Goal: Task Accomplishment & Management: Use online tool/utility

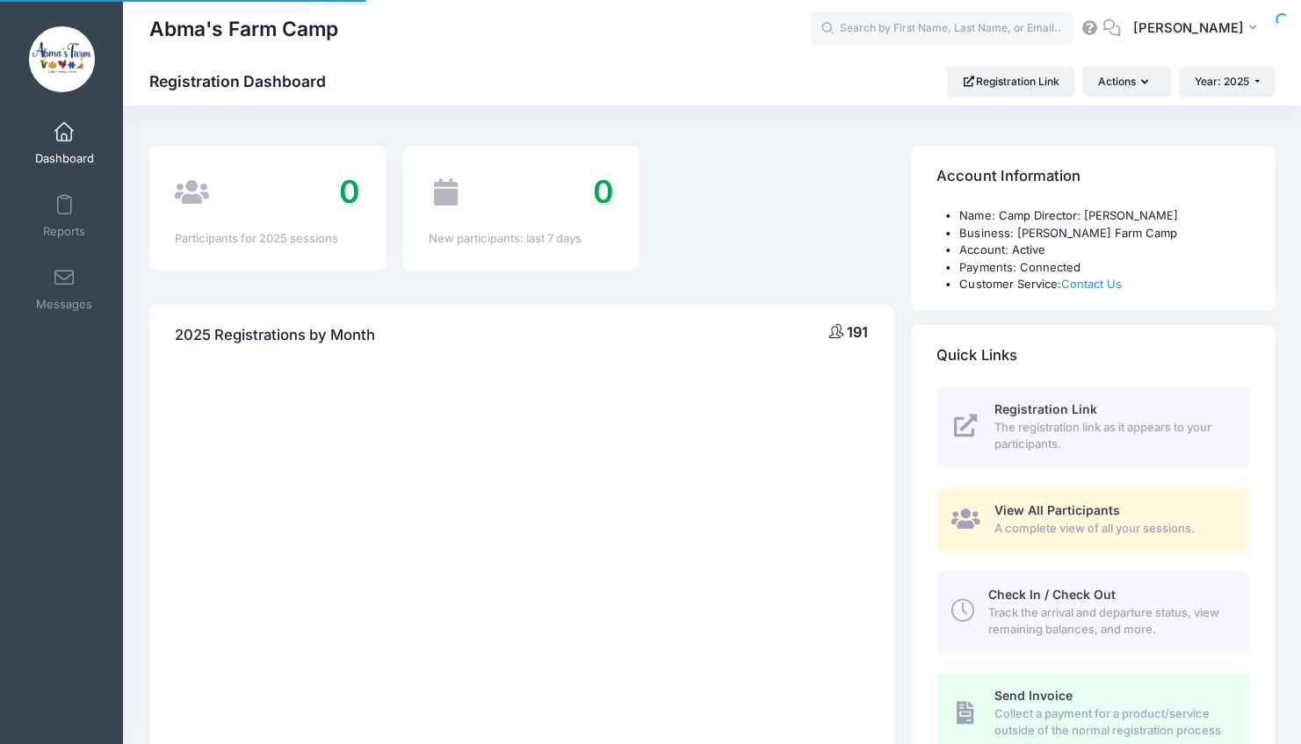
select select
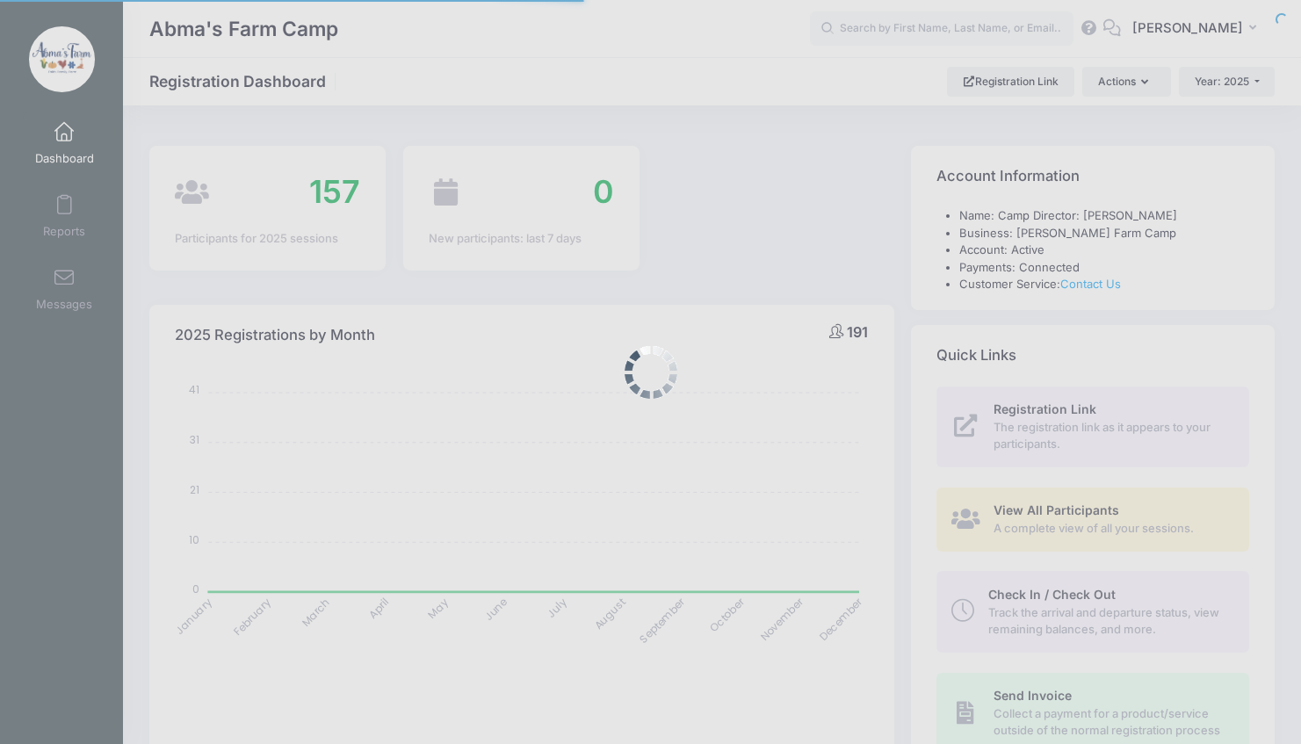
select select
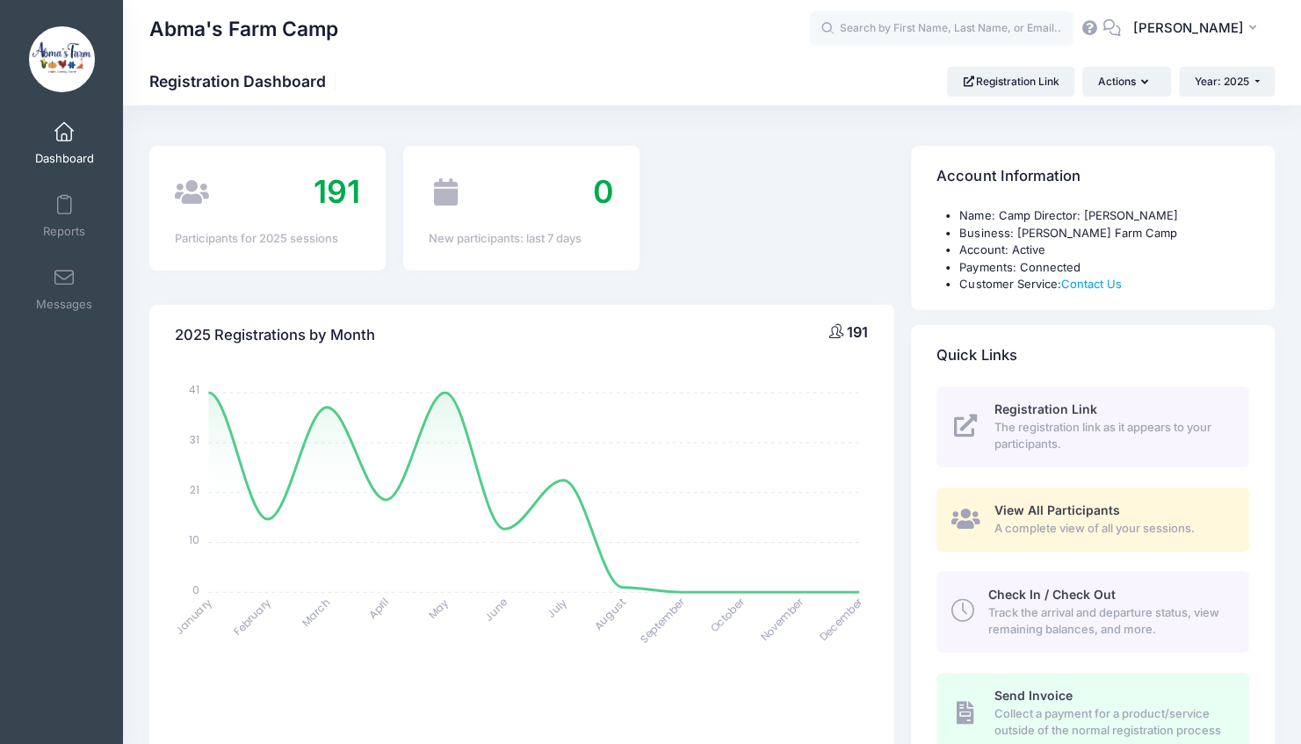
click at [1058, 617] on span "Track the arrival and departure status, view remaining balances, and more." at bounding box center [1109, 622] width 241 height 34
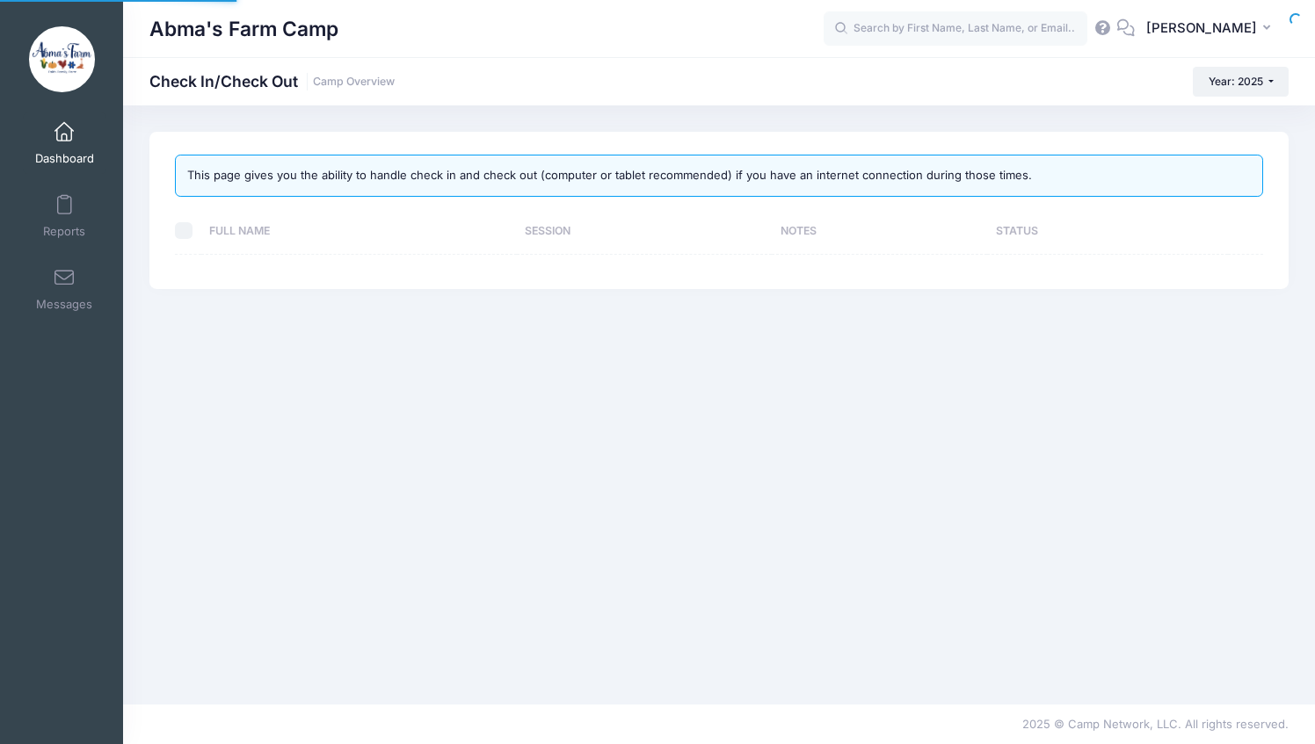
select select "10"
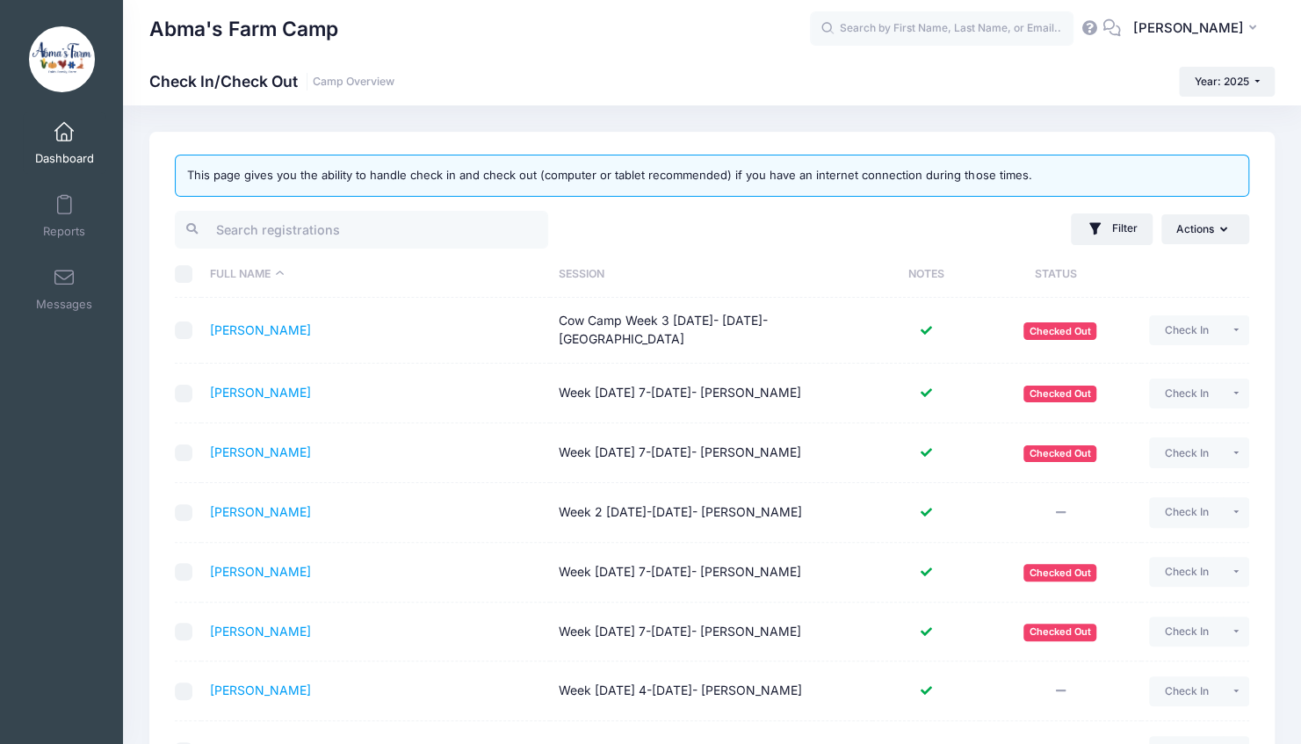
scroll to position [16, 0]
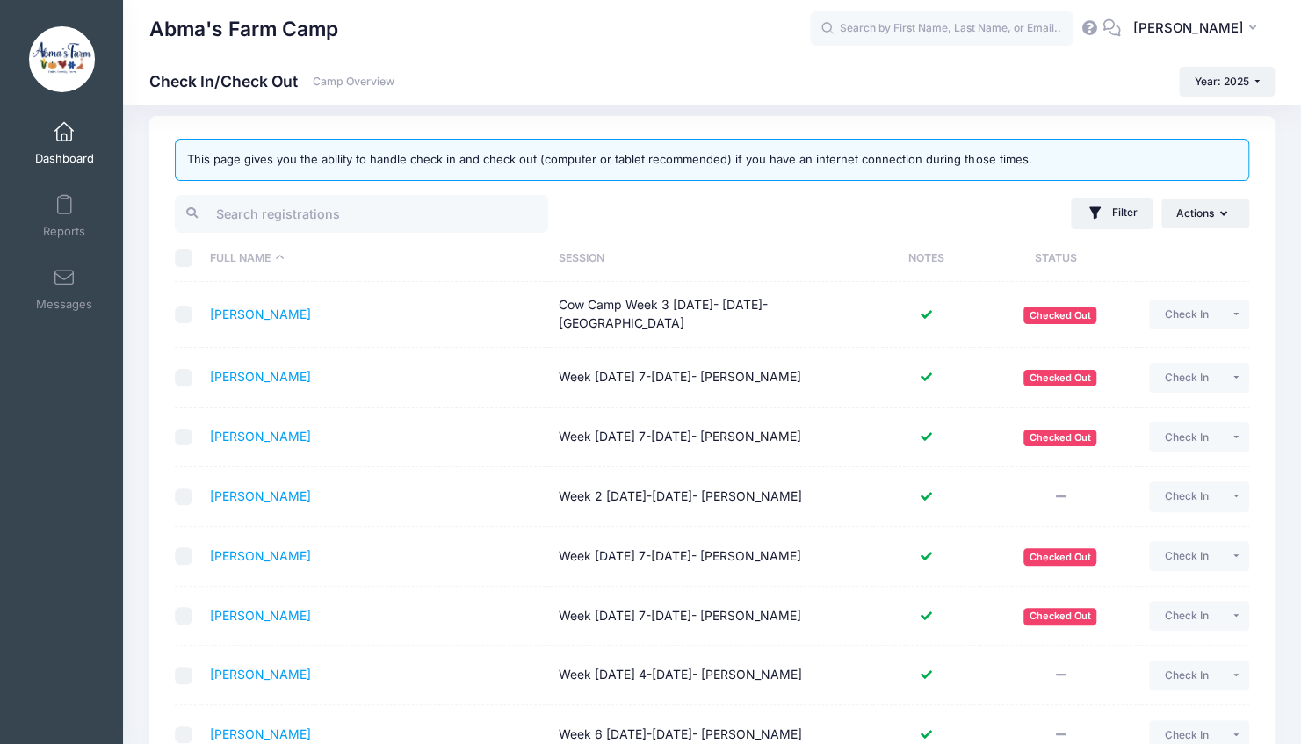
click at [595, 254] on th "Session" at bounding box center [711, 259] width 323 height 47
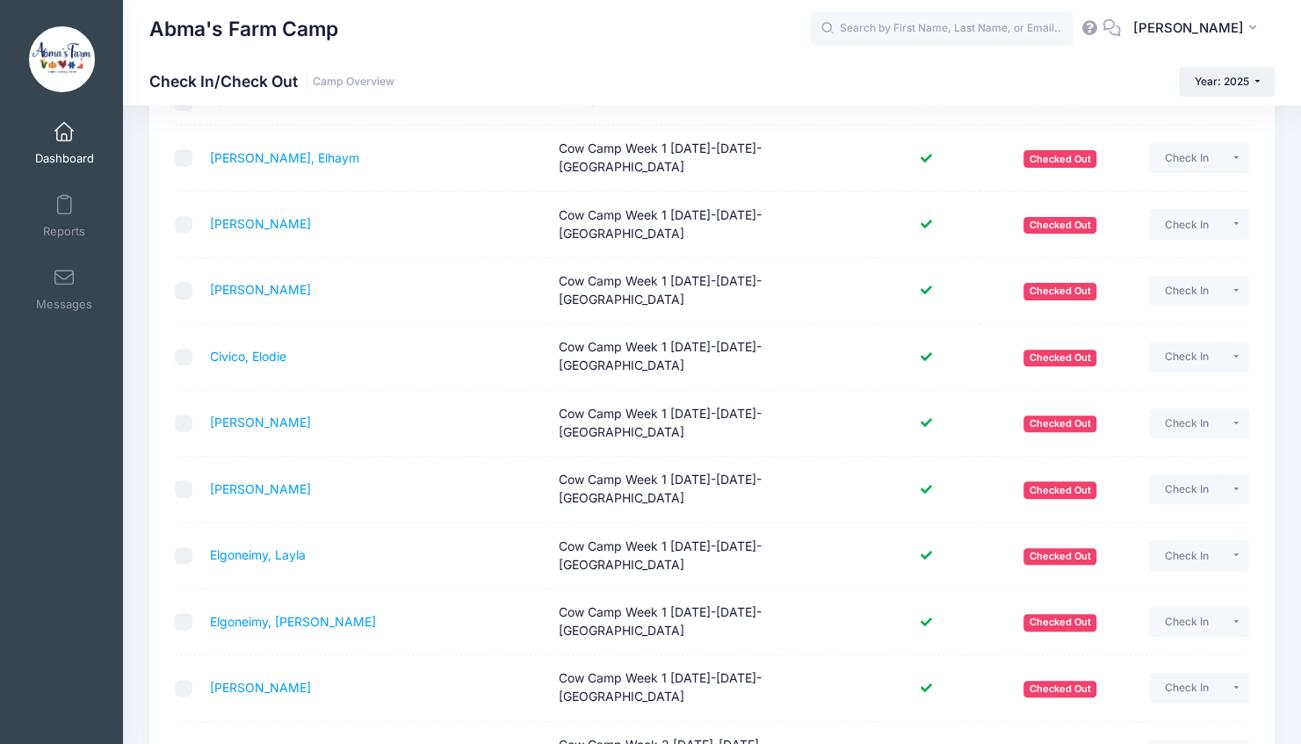
scroll to position [288, 0]
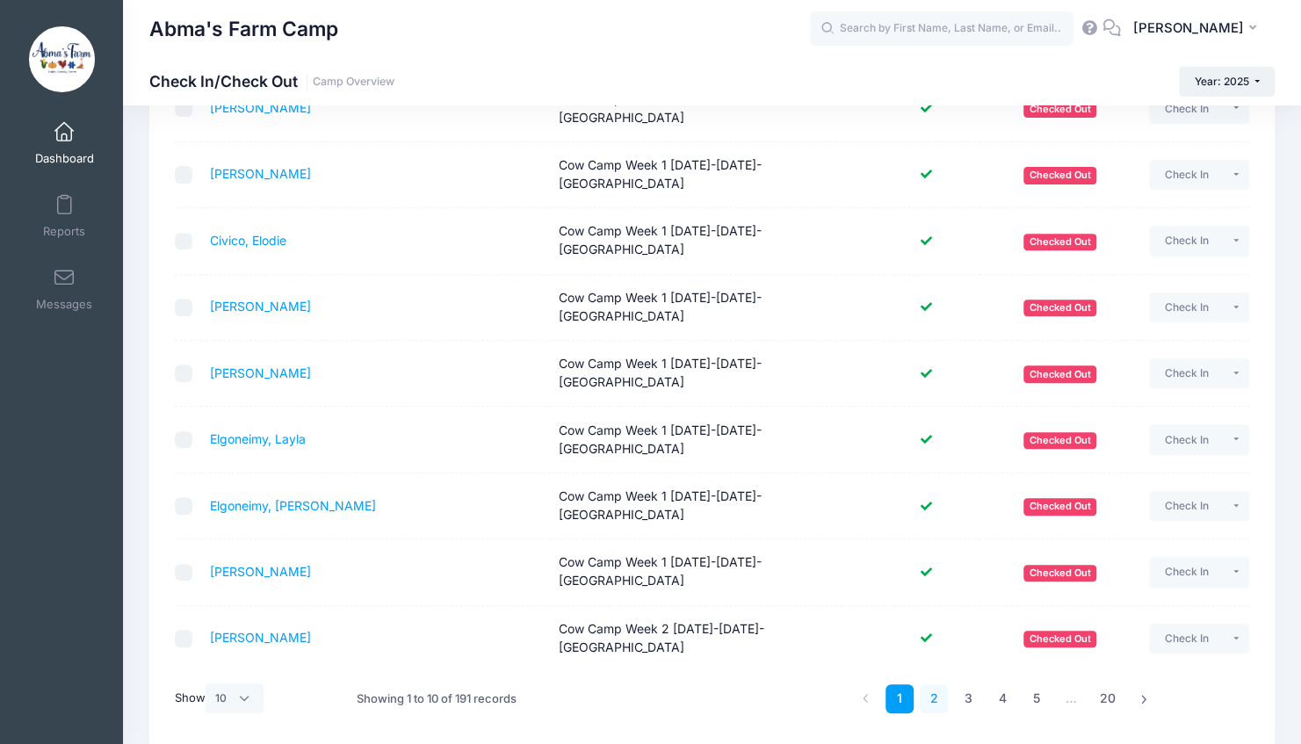
click at [938, 685] on link "2" at bounding box center [934, 699] width 29 height 29
click at [970, 685] on link "3" at bounding box center [968, 699] width 29 height 29
click at [999, 685] on link "4" at bounding box center [1003, 699] width 29 height 29
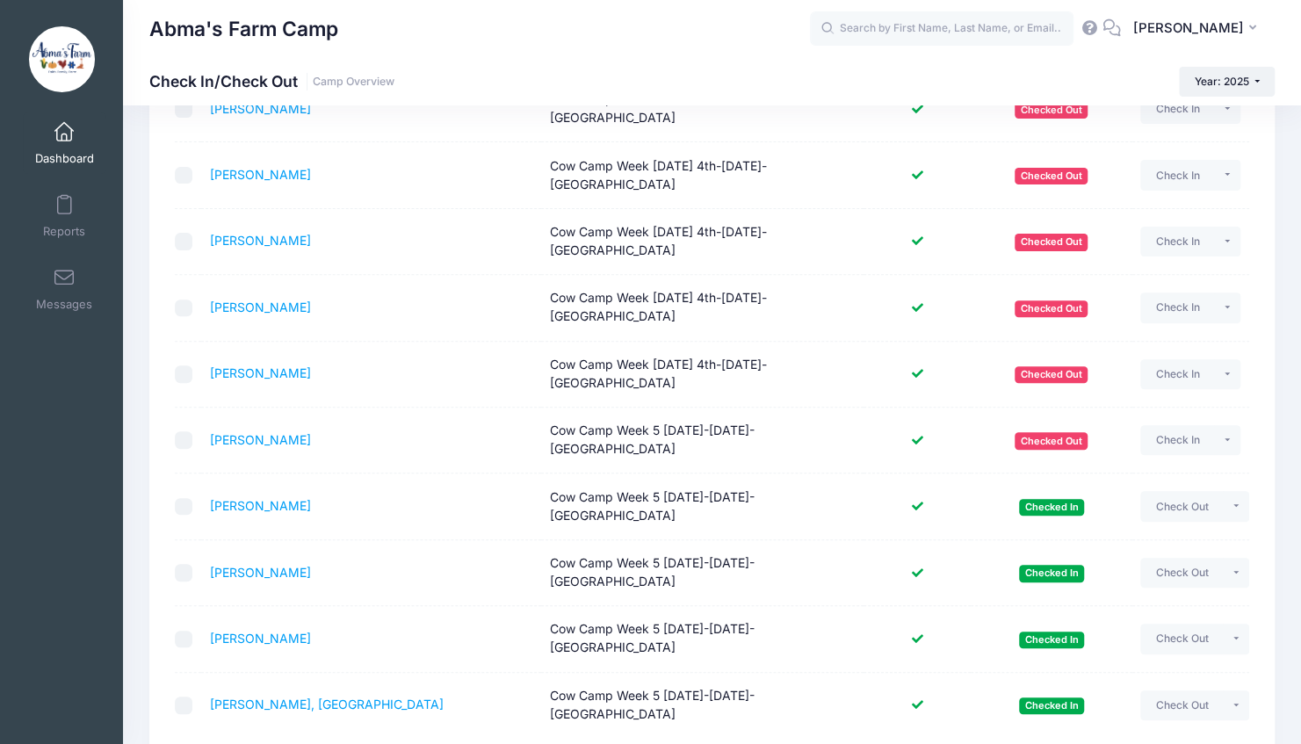
scroll to position [220, 0]
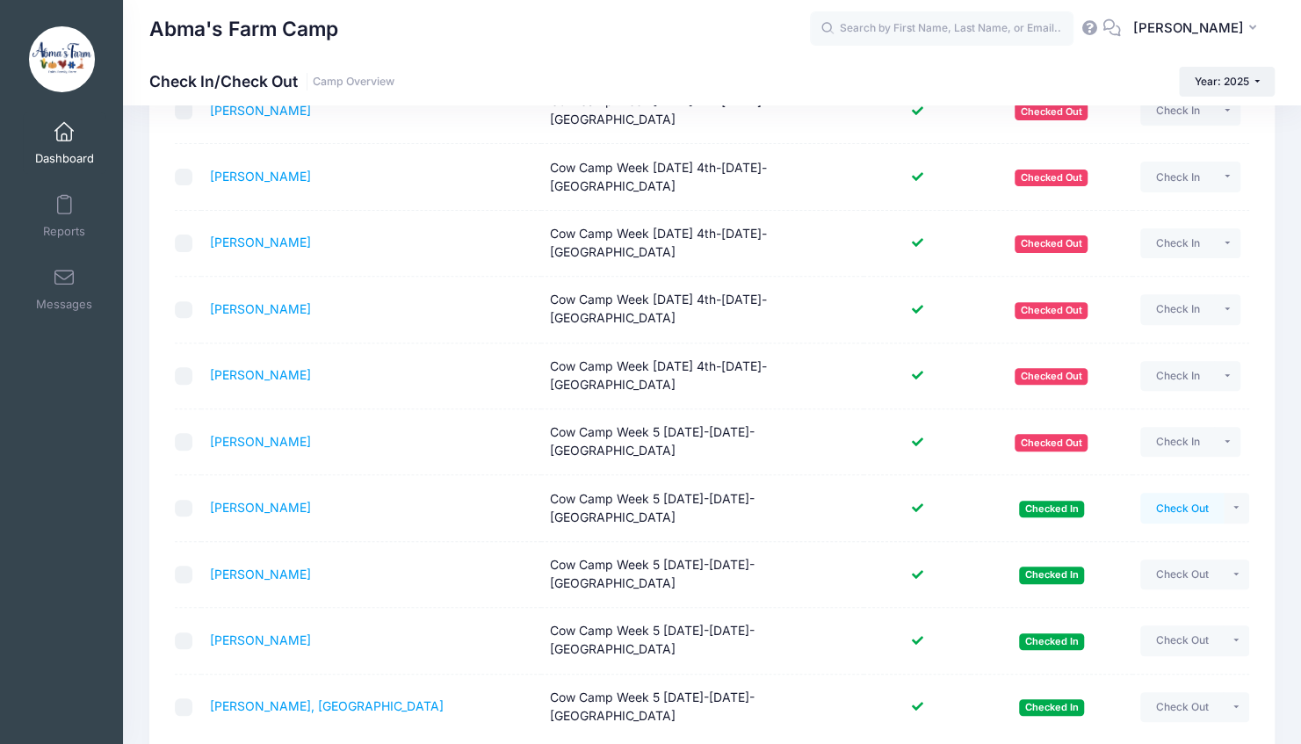
click at [1169, 493] on button "Check Out" at bounding box center [1182, 508] width 83 height 30
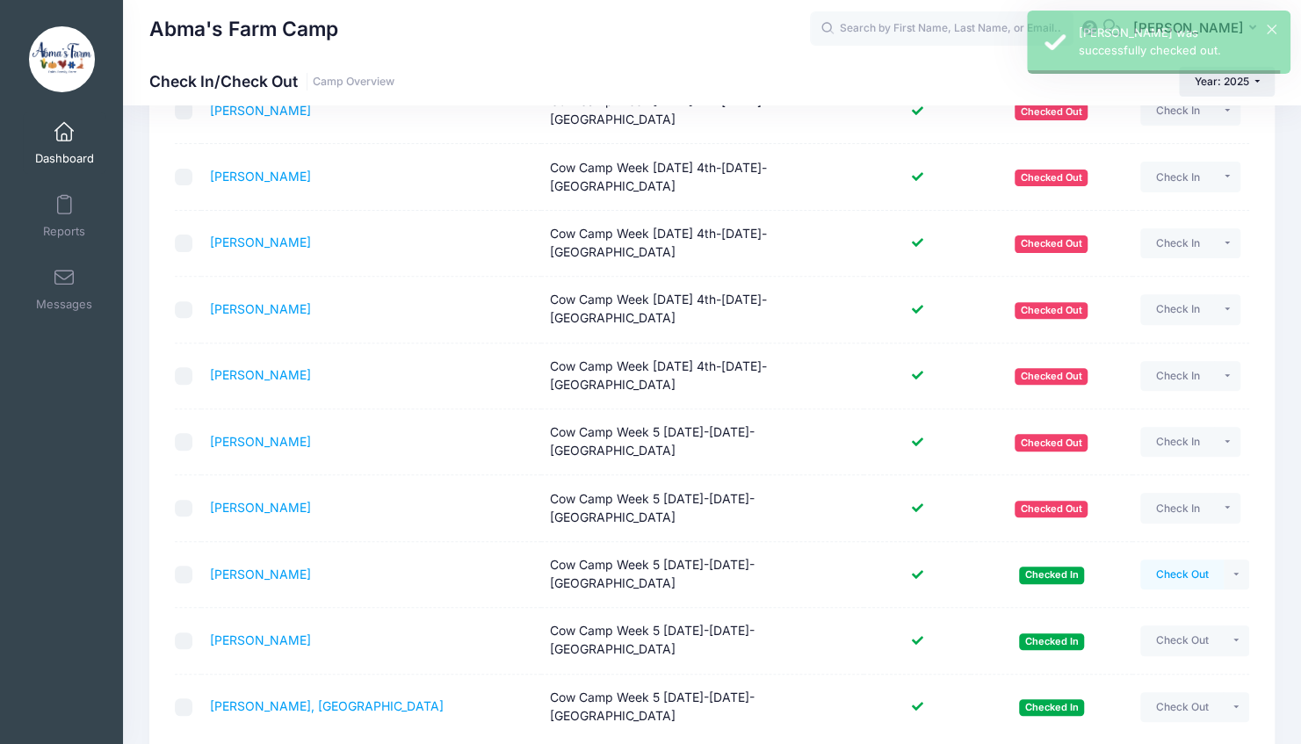
click at [1169, 560] on button "Check Out" at bounding box center [1182, 575] width 83 height 30
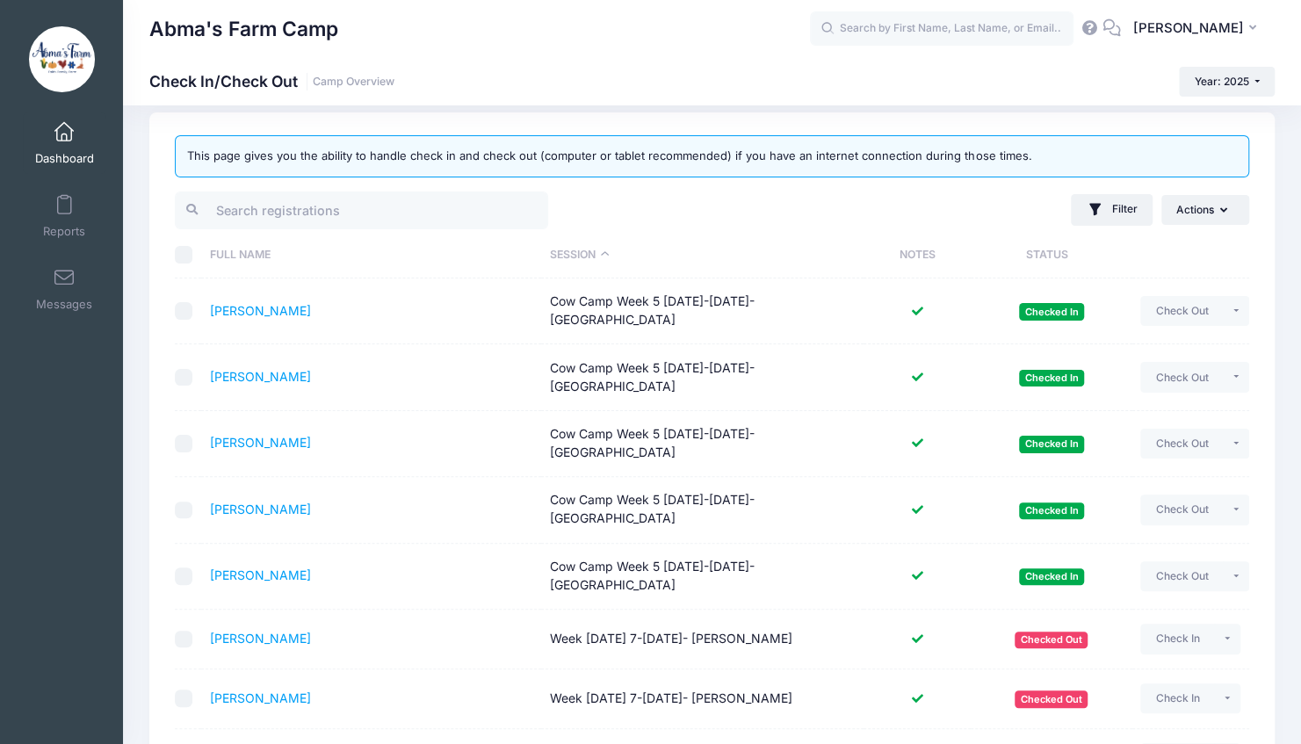
scroll to position [0, 0]
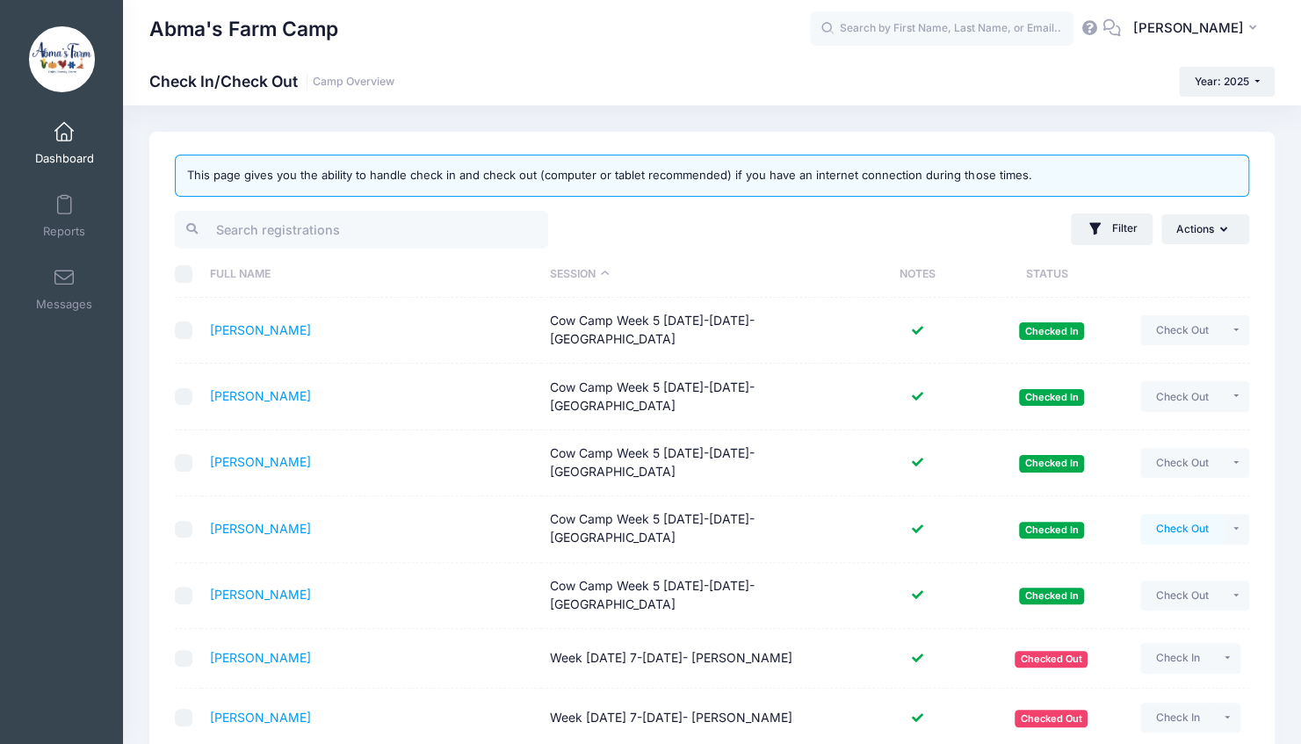
click at [1162, 514] on button "Check Out" at bounding box center [1182, 529] width 83 height 30
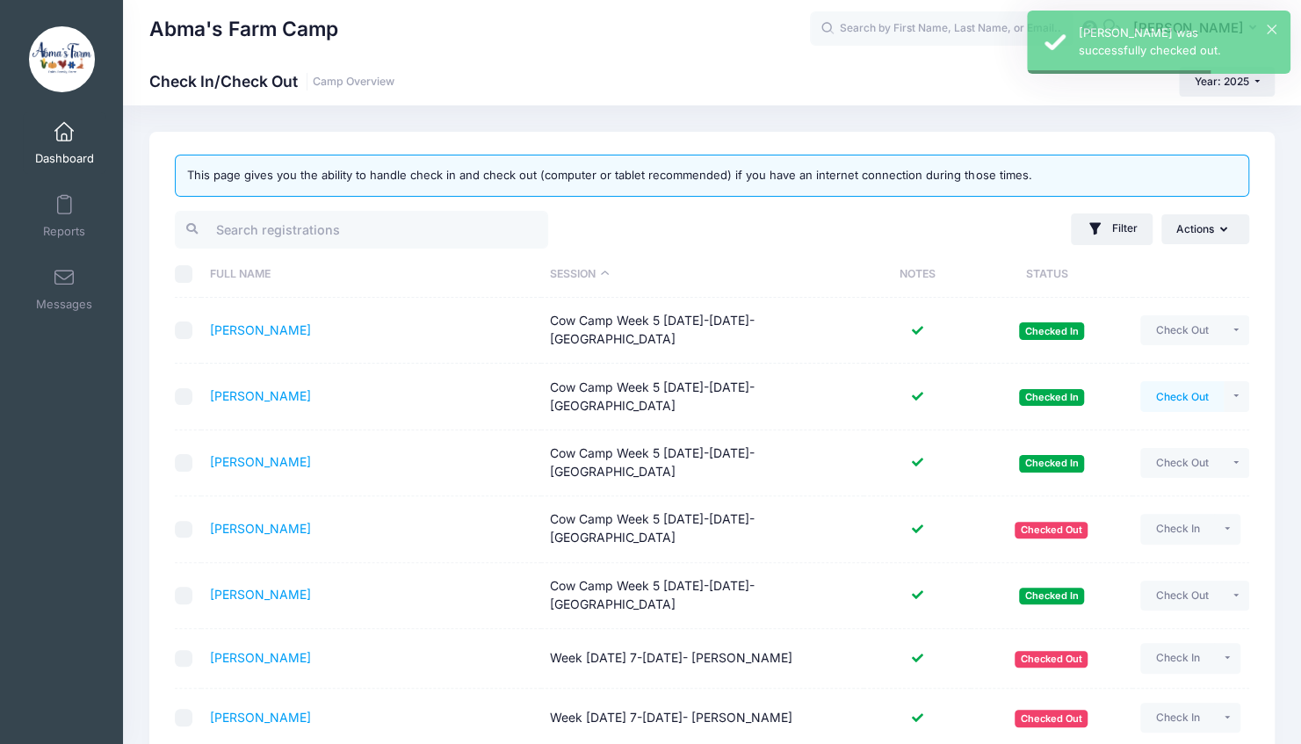
click at [1163, 388] on button "Check Out" at bounding box center [1182, 396] width 83 height 30
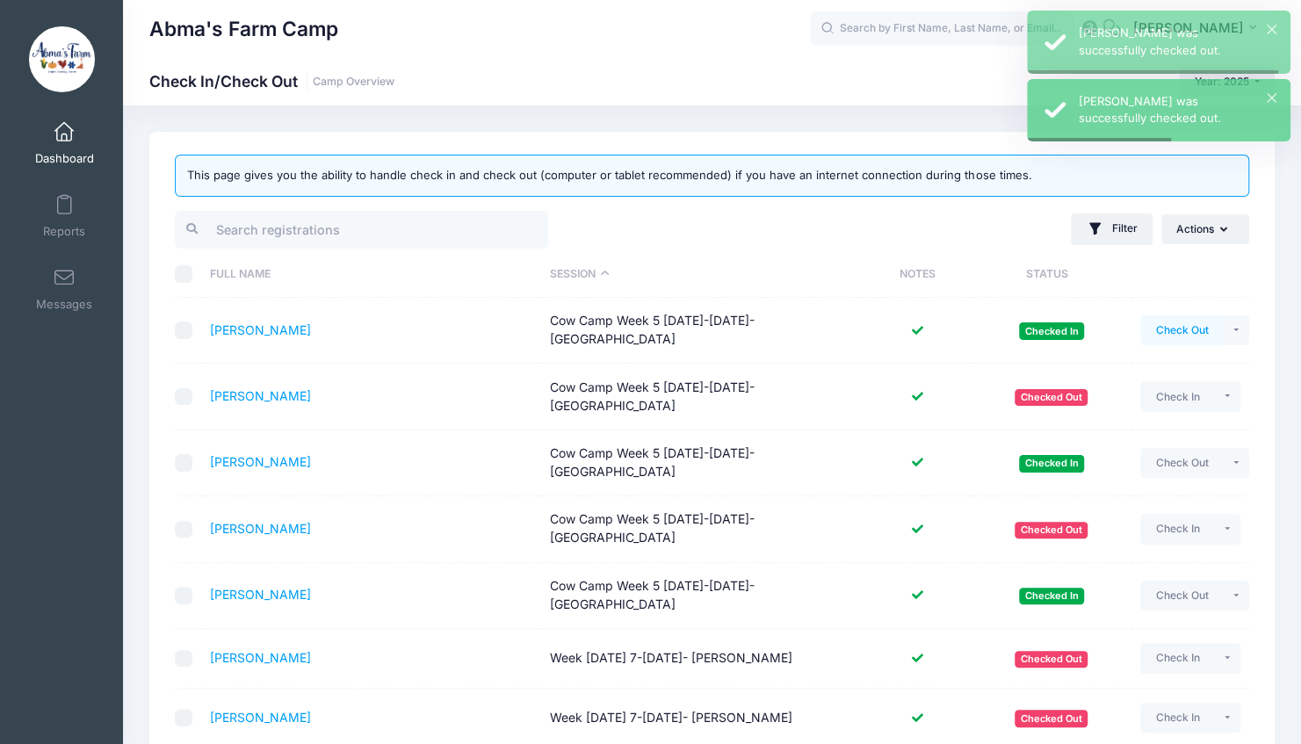
click at [1157, 320] on button "Check Out" at bounding box center [1182, 330] width 83 height 30
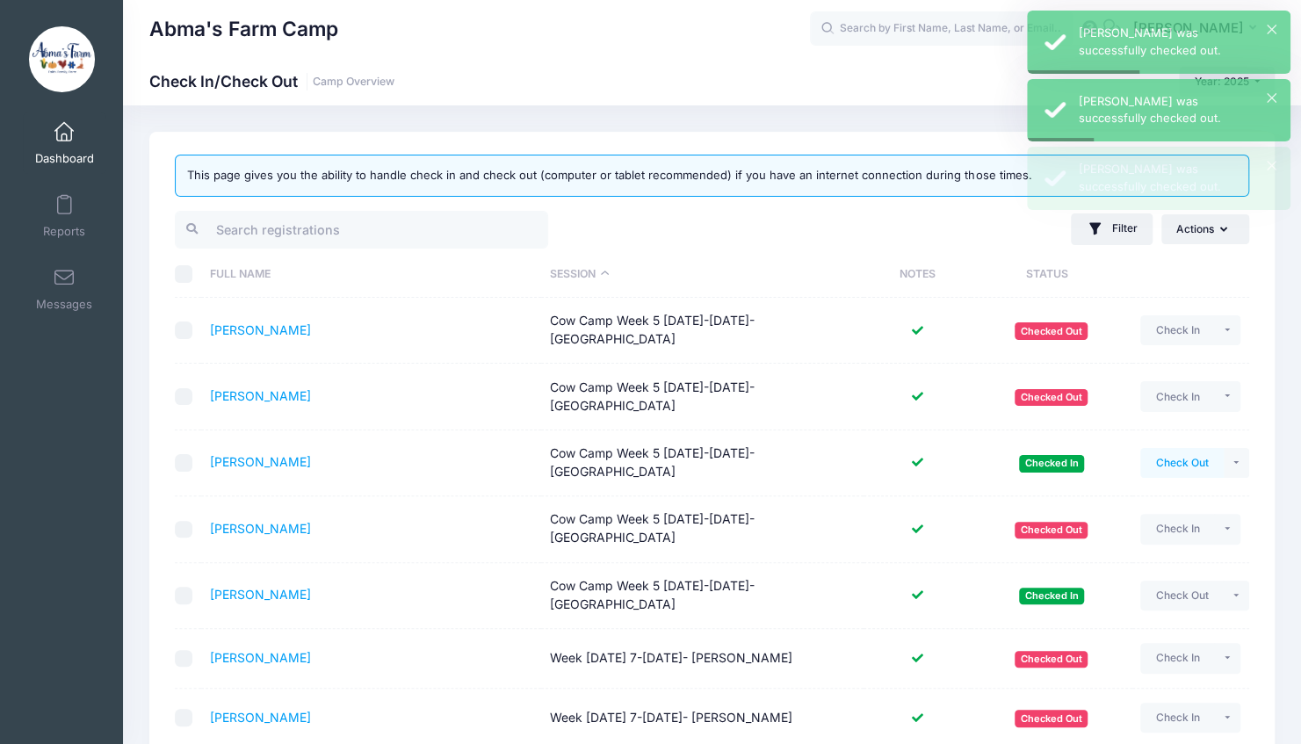
click at [1160, 448] on button "Check Out" at bounding box center [1182, 463] width 83 height 30
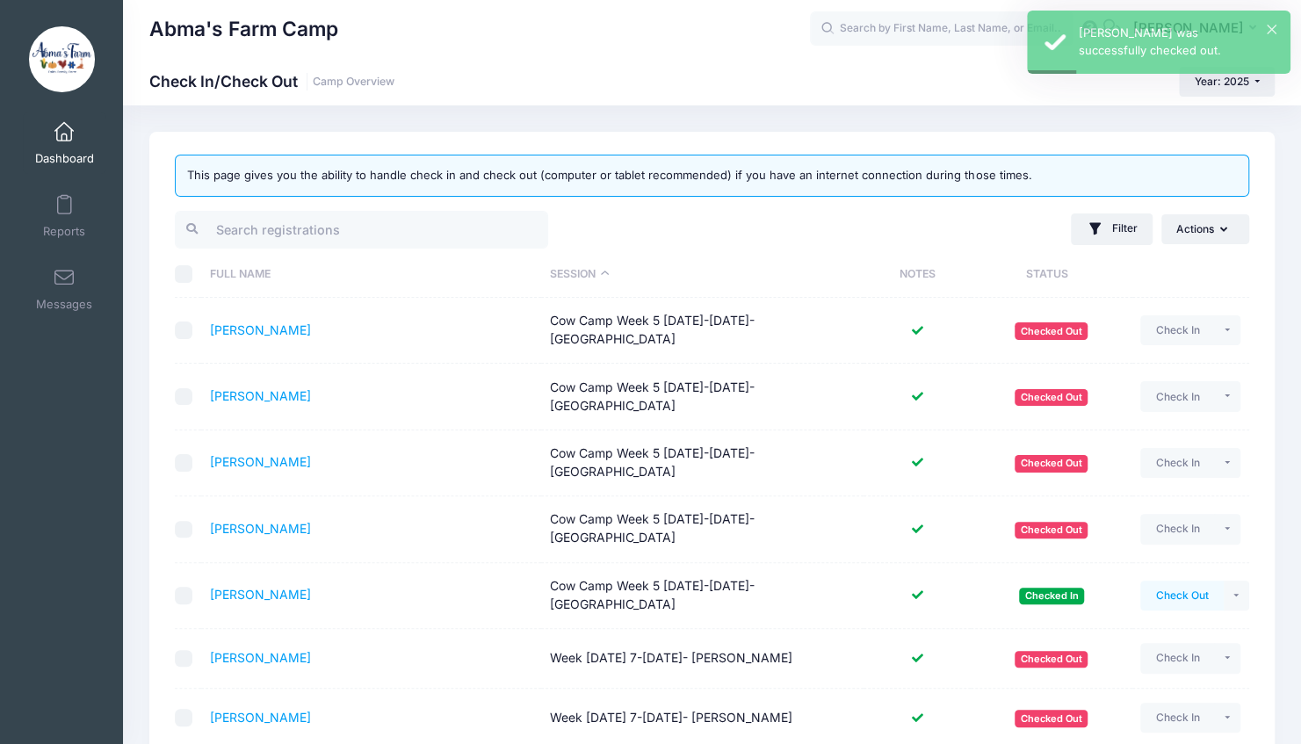
click at [1177, 581] on button "Check Out" at bounding box center [1182, 596] width 83 height 30
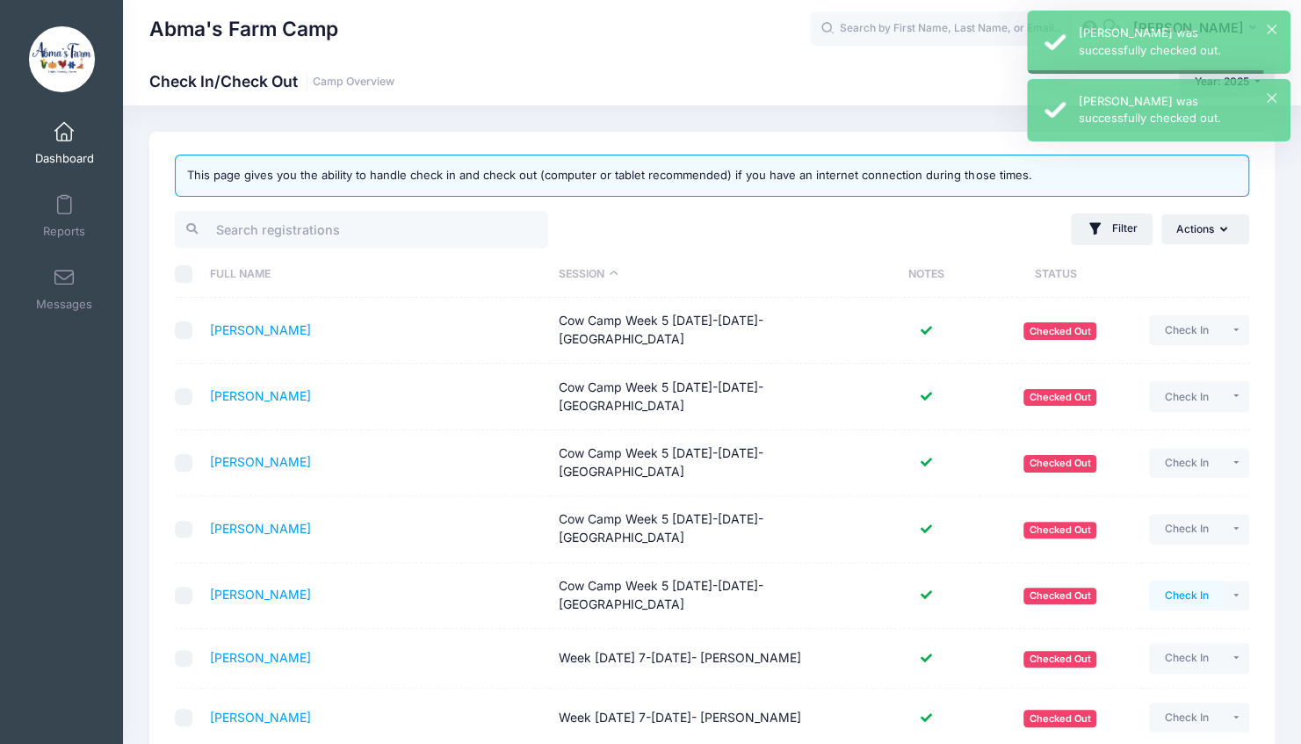
click at [1180, 581] on button "Check In" at bounding box center [1186, 596] width 75 height 30
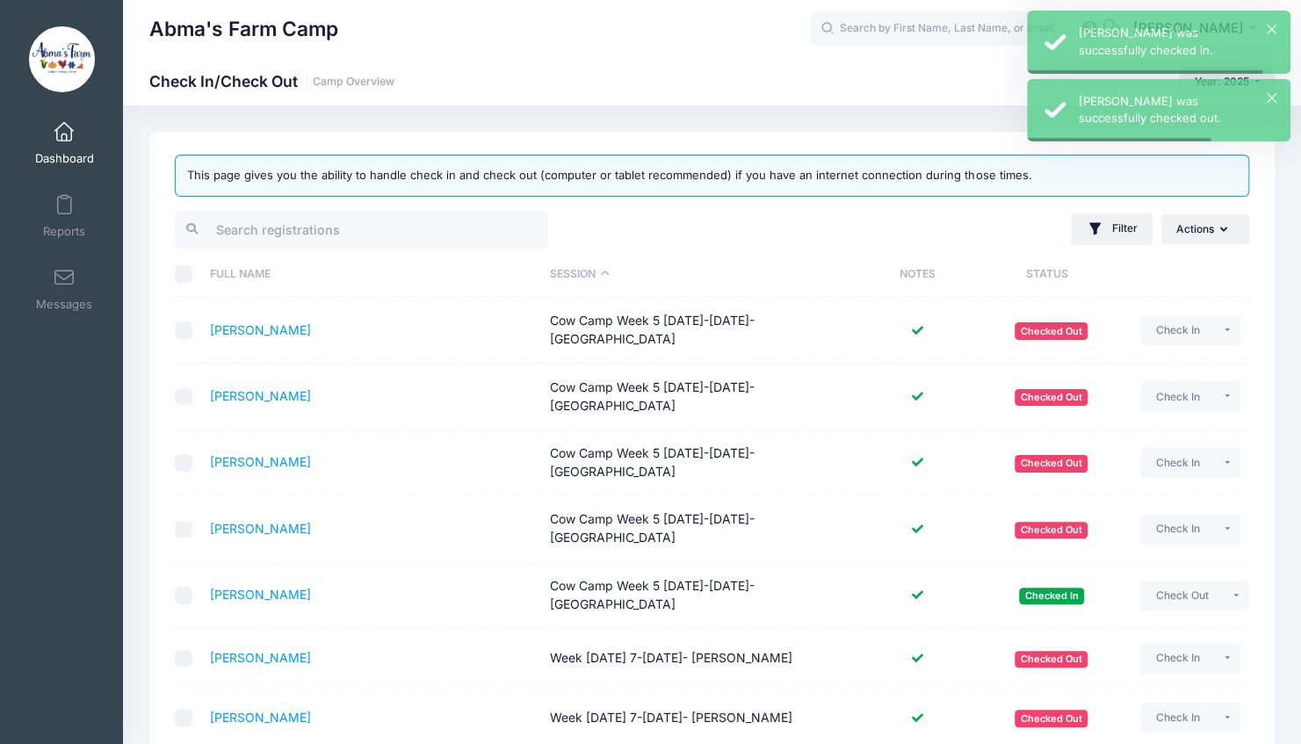
scroll to position [288, 0]
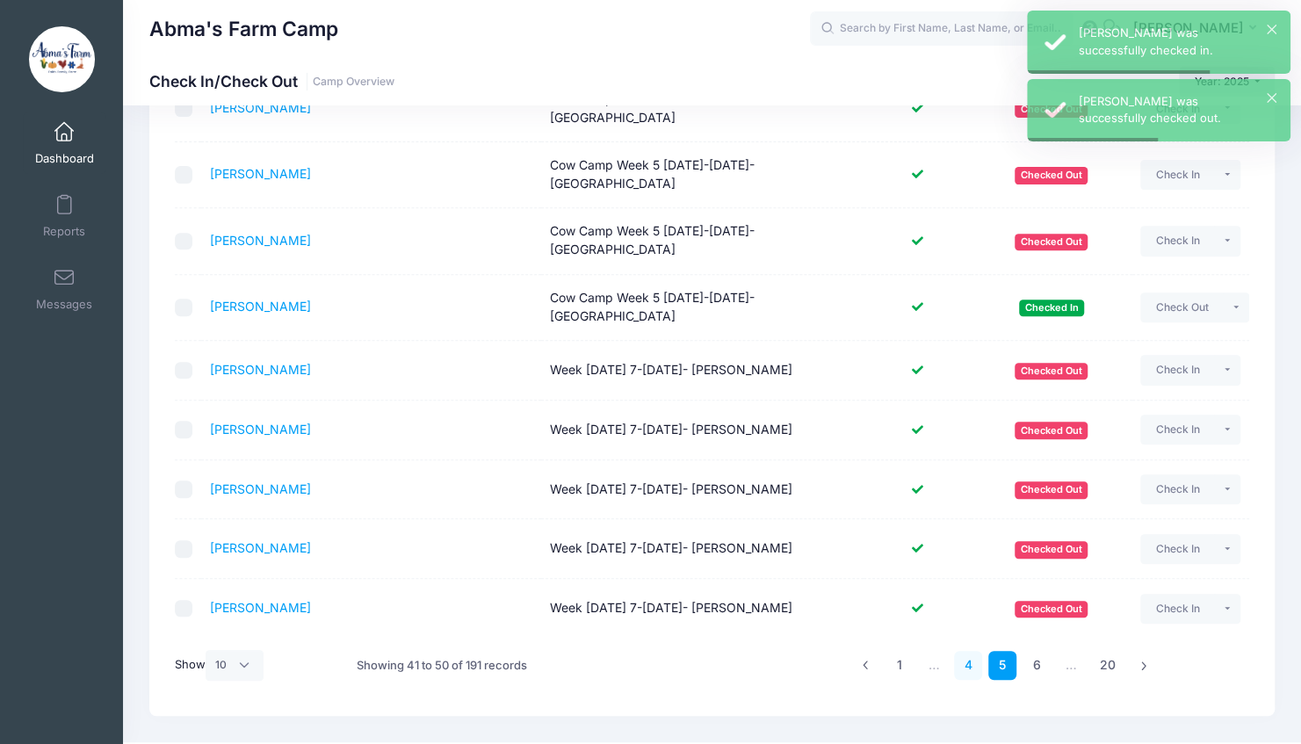
click at [971, 651] on link "4" at bounding box center [968, 665] width 29 height 29
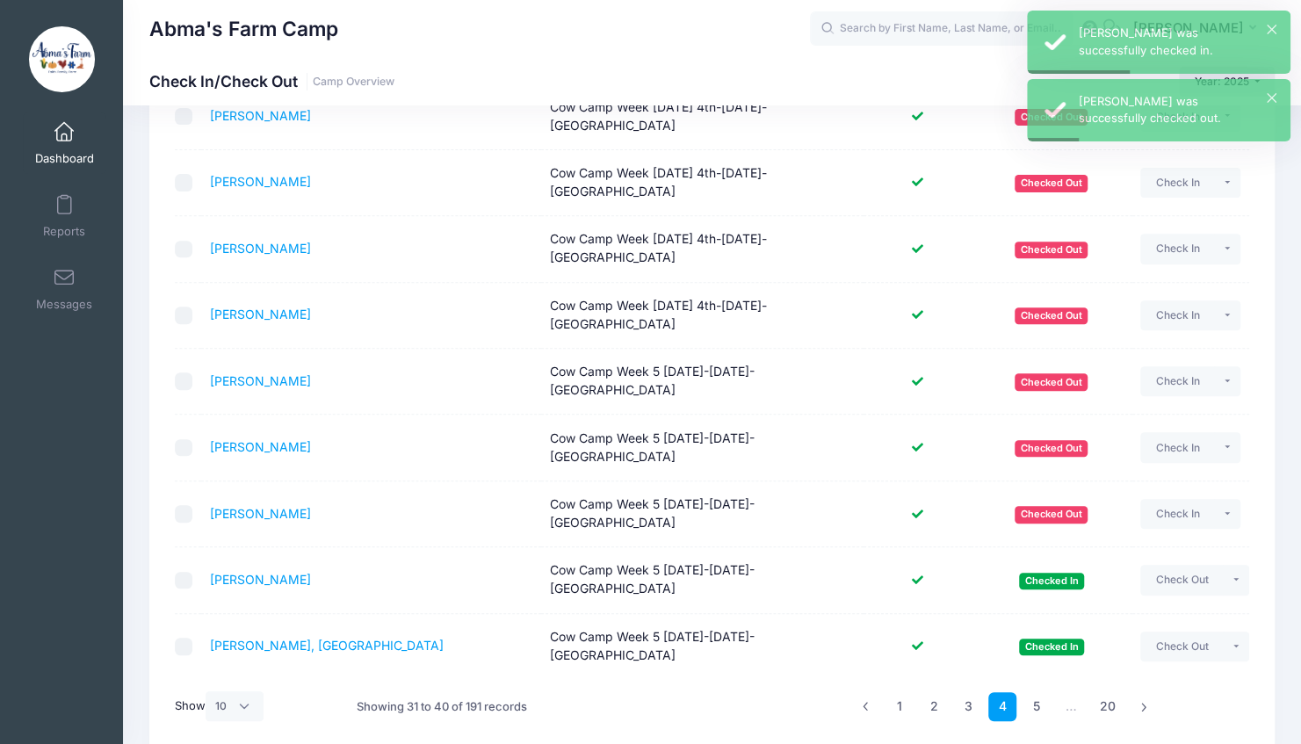
scroll to position [279, 0]
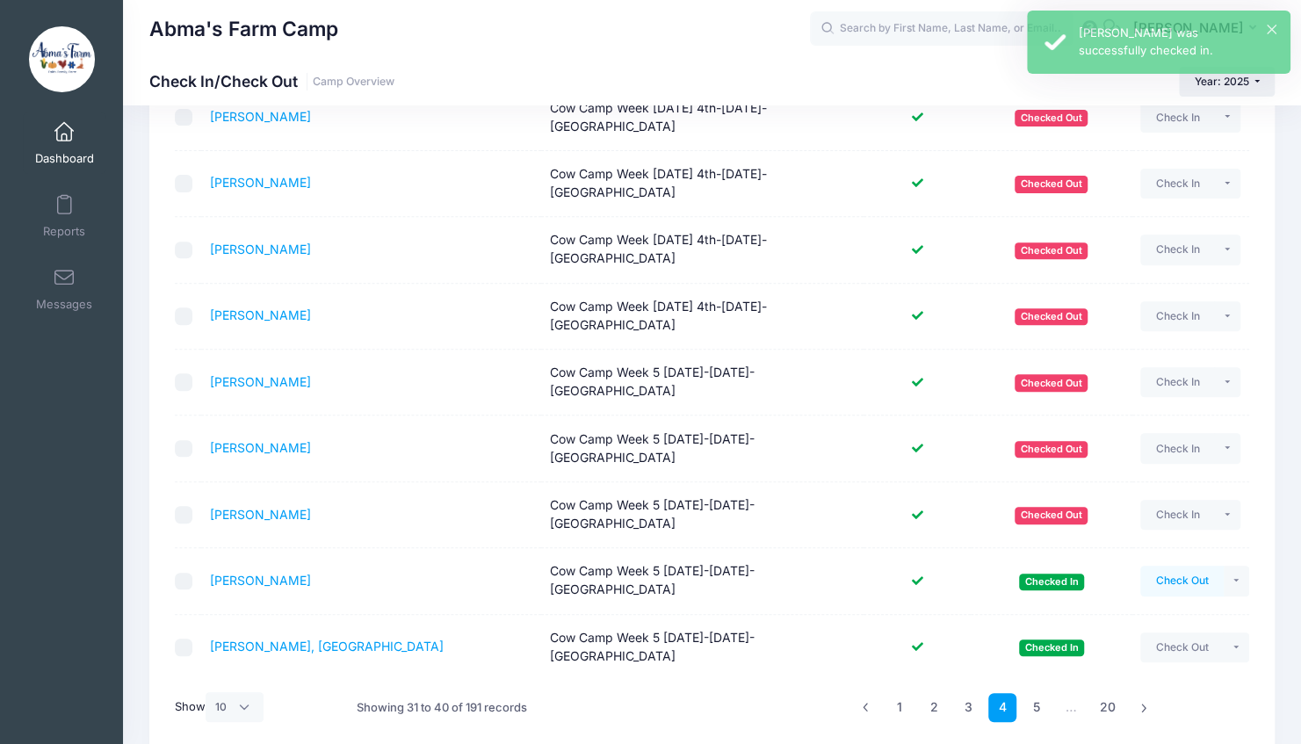
click at [1163, 566] on button "Check Out" at bounding box center [1182, 581] width 83 height 30
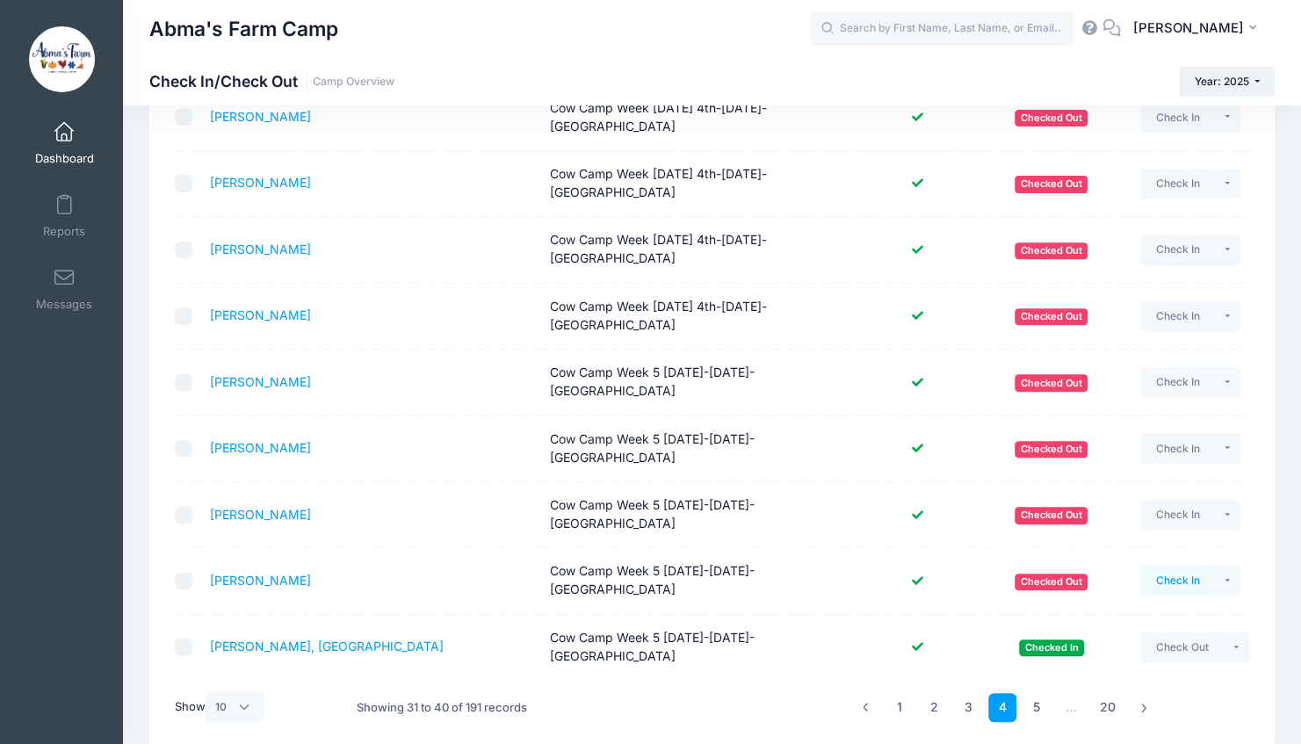
click at [1163, 566] on button "Check In" at bounding box center [1178, 581] width 75 height 30
click at [1164, 566] on button "Check Out" at bounding box center [1182, 581] width 83 height 30
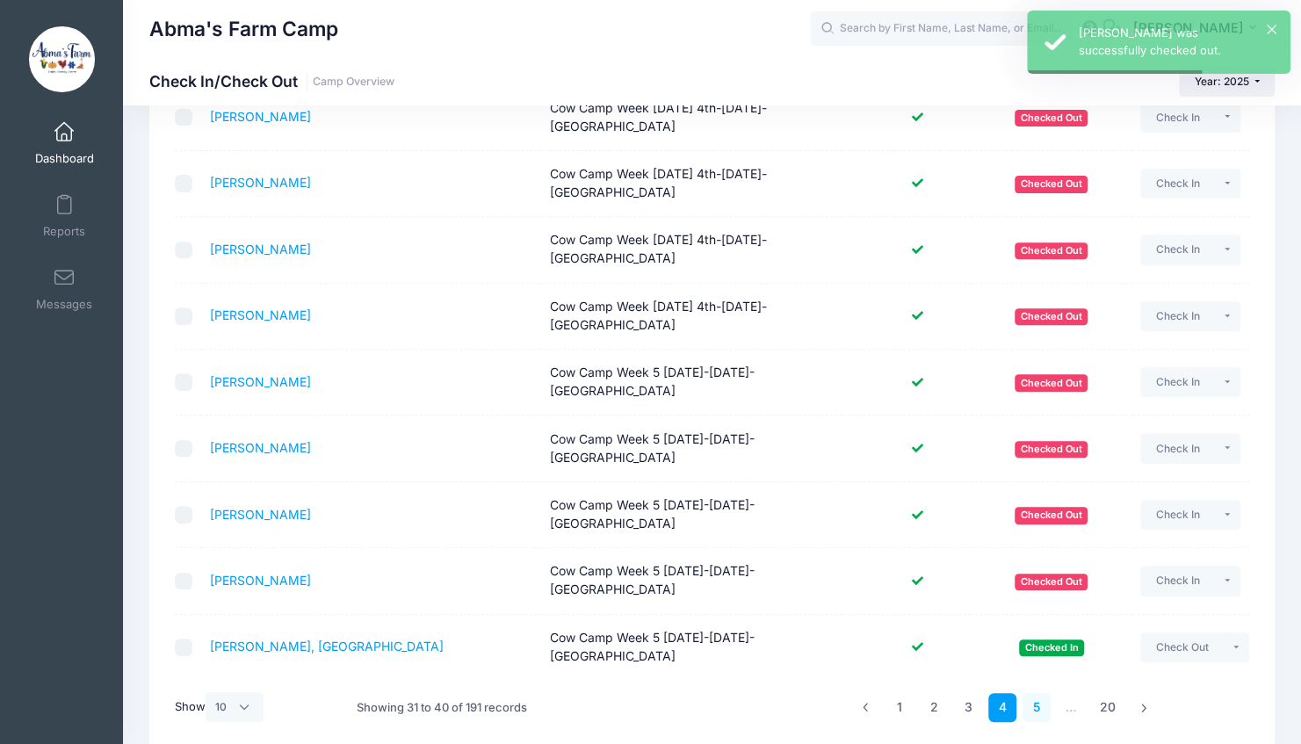
click at [1033, 693] on link "5" at bounding box center [1037, 707] width 29 height 29
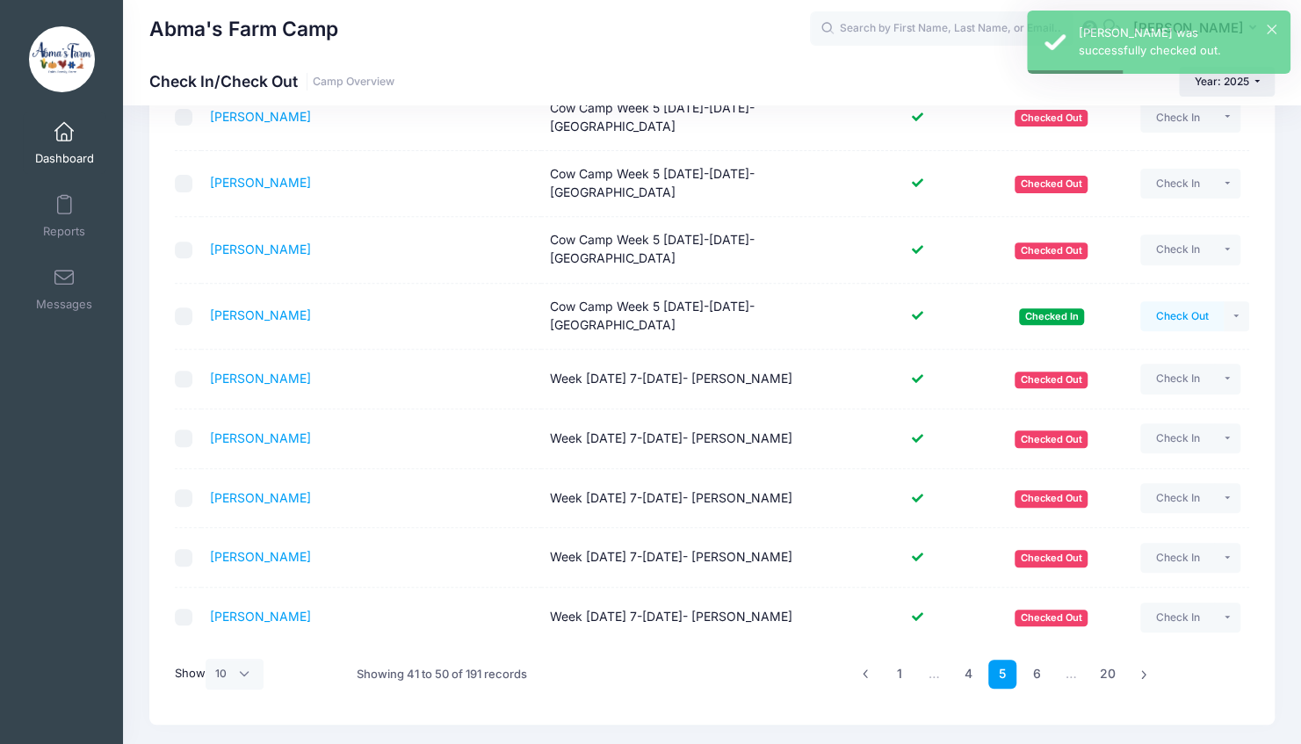
click at [1168, 301] on button "Check Out" at bounding box center [1182, 316] width 83 height 30
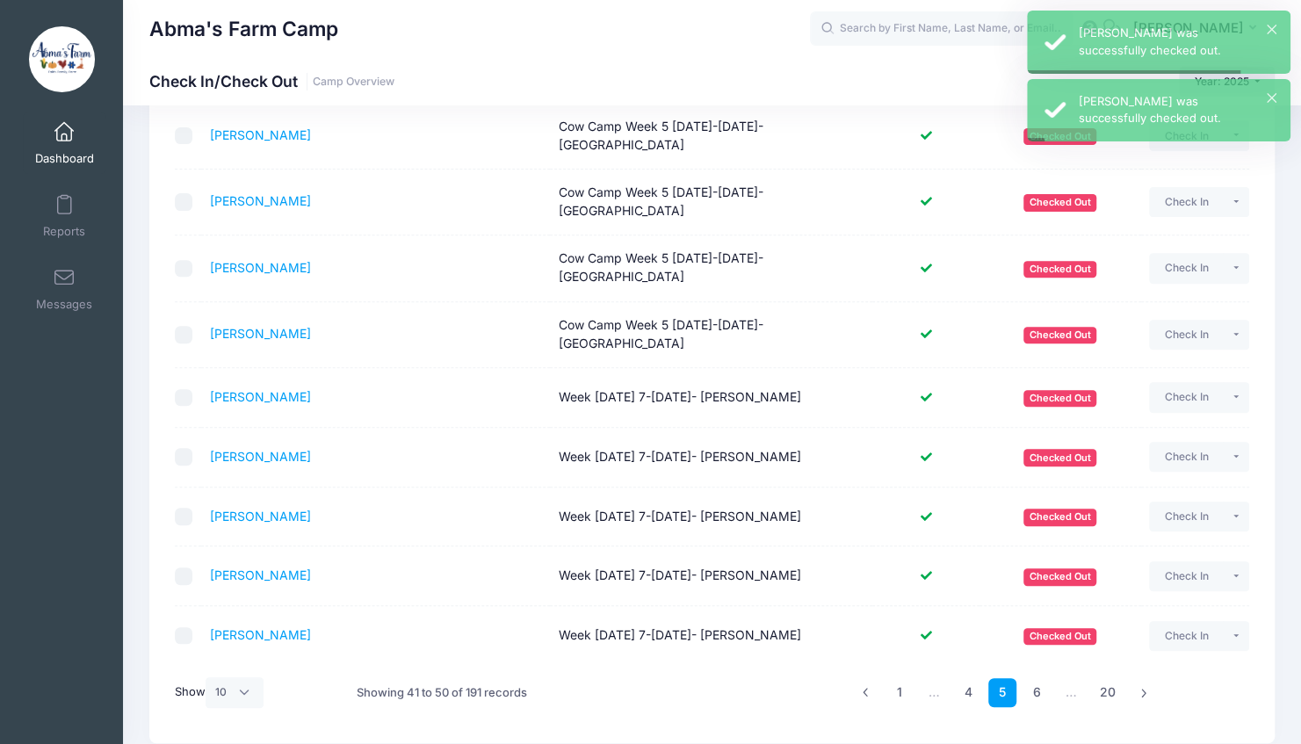
scroll to position [255, 0]
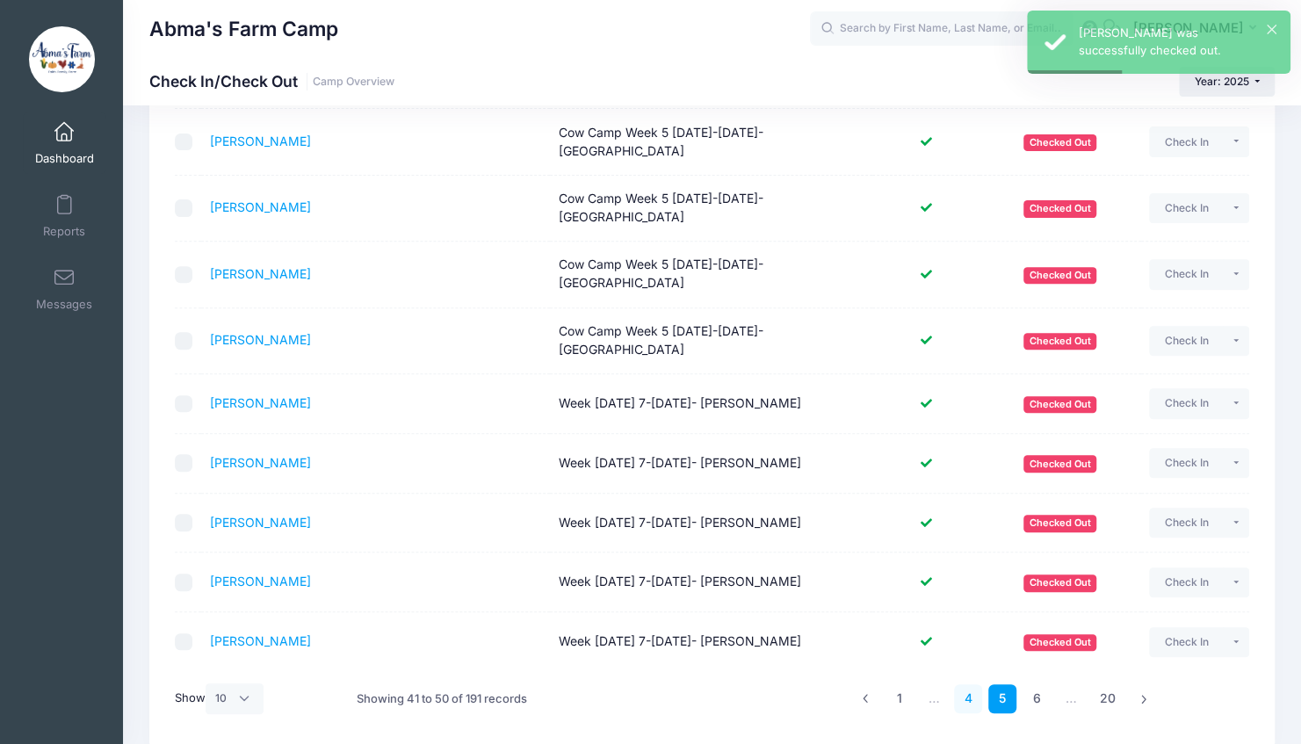
click at [971, 685] on link "4" at bounding box center [968, 699] width 29 height 29
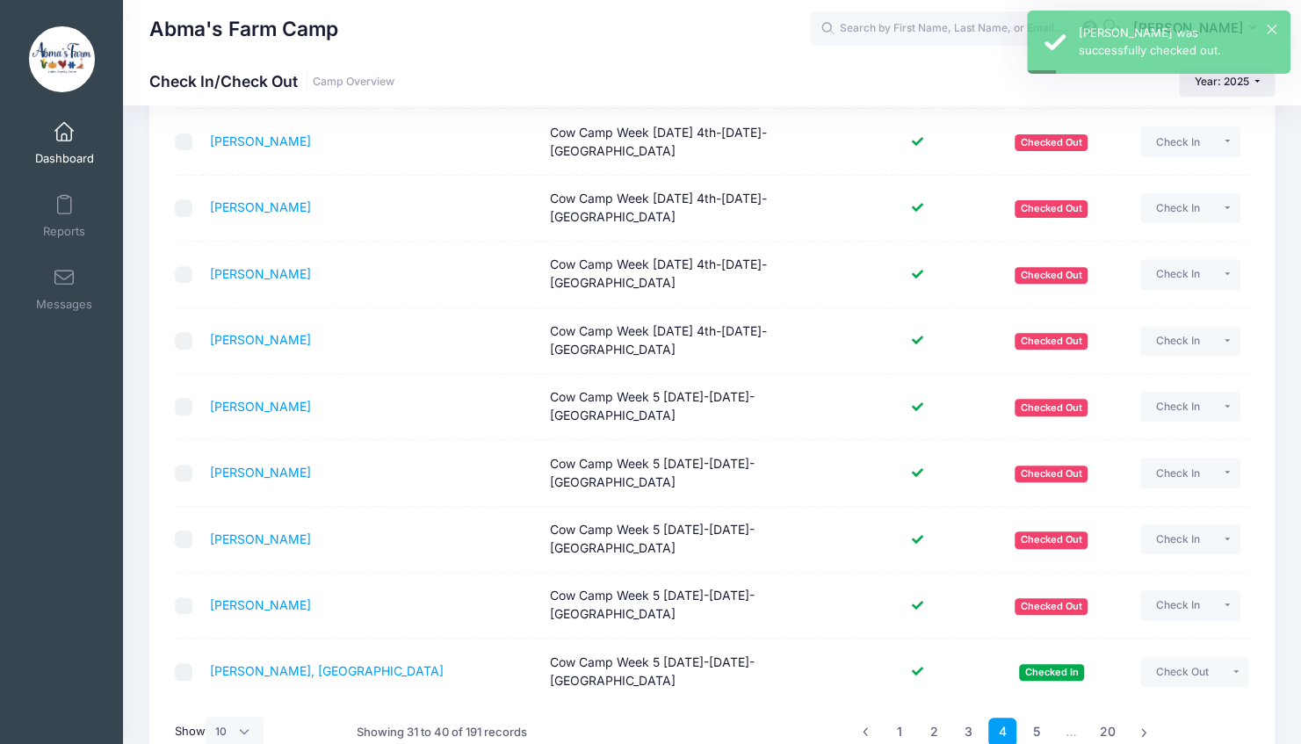
scroll to position [288, 0]
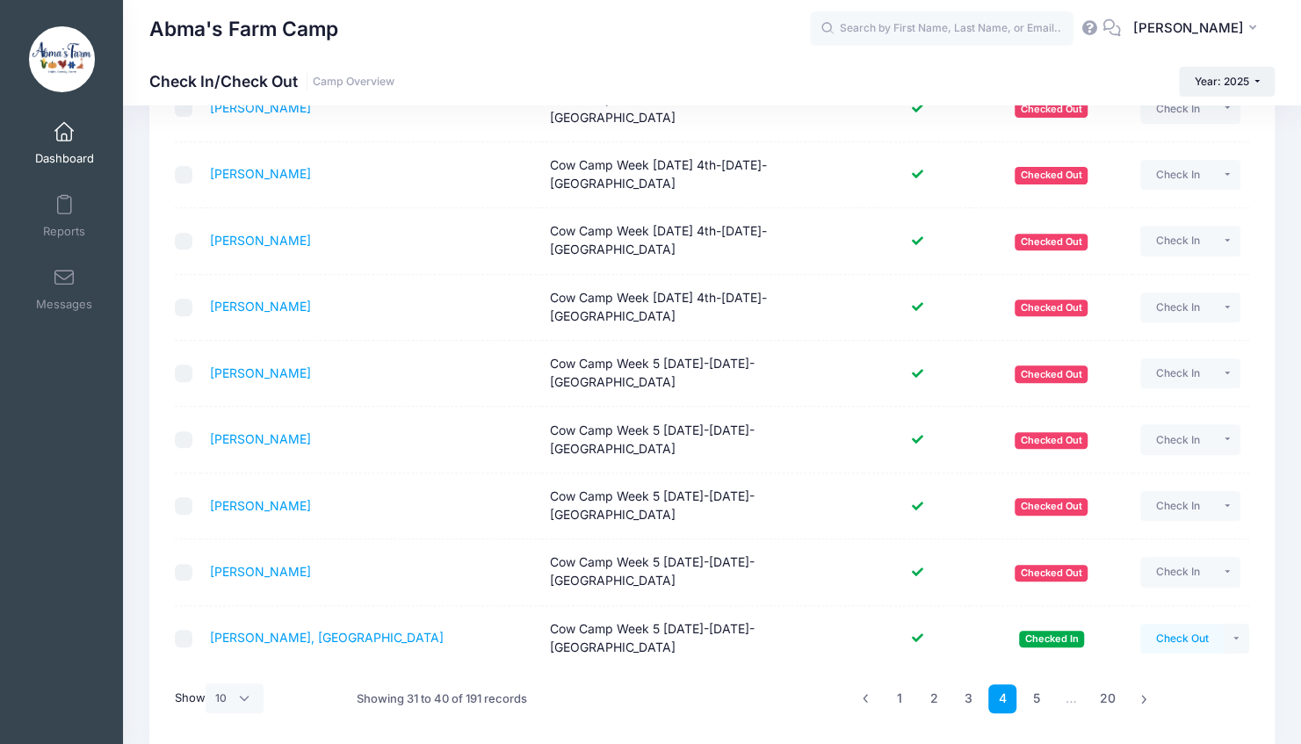
click at [1186, 624] on button "Check Out" at bounding box center [1182, 639] width 83 height 30
